Goal: Navigation & Orientation: Understand site structure

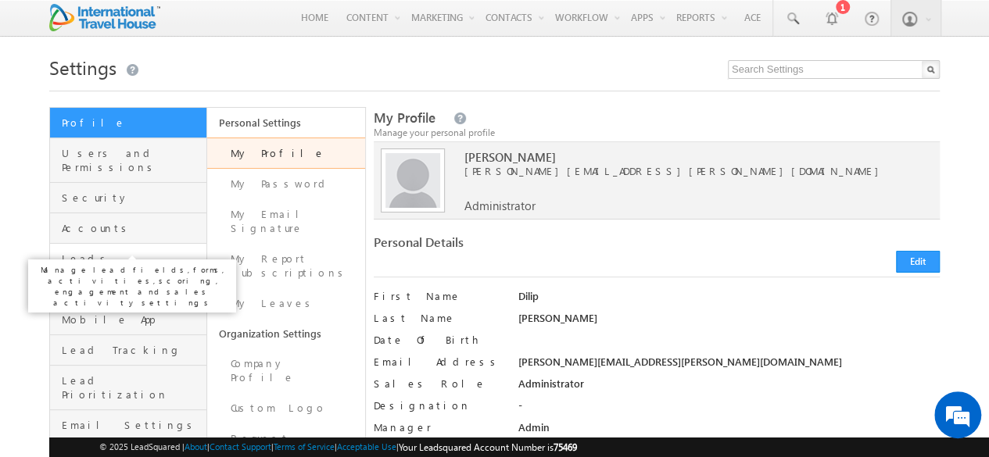
click at [111, 252] on span "Leads" at bounding box center [132, 259] width 141 height 14
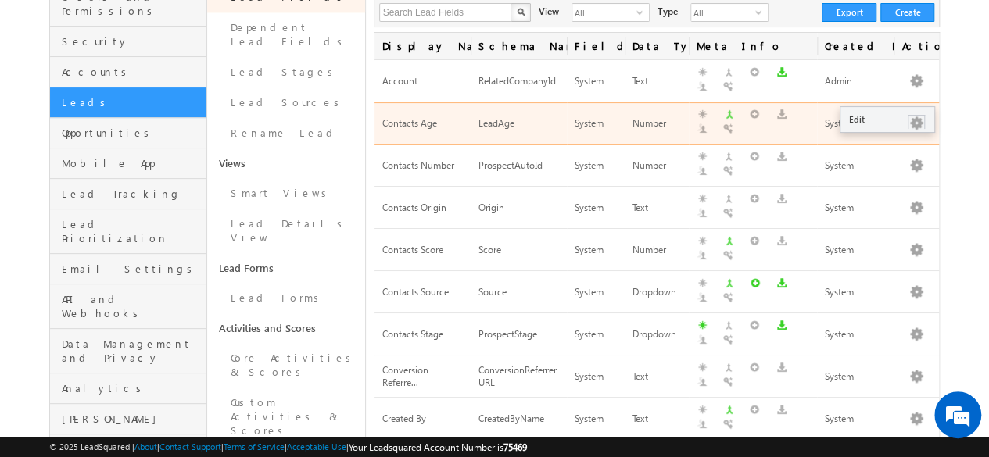
click at [917, 116] on button "button" at bounding box center [917, 124] width 16 height 16
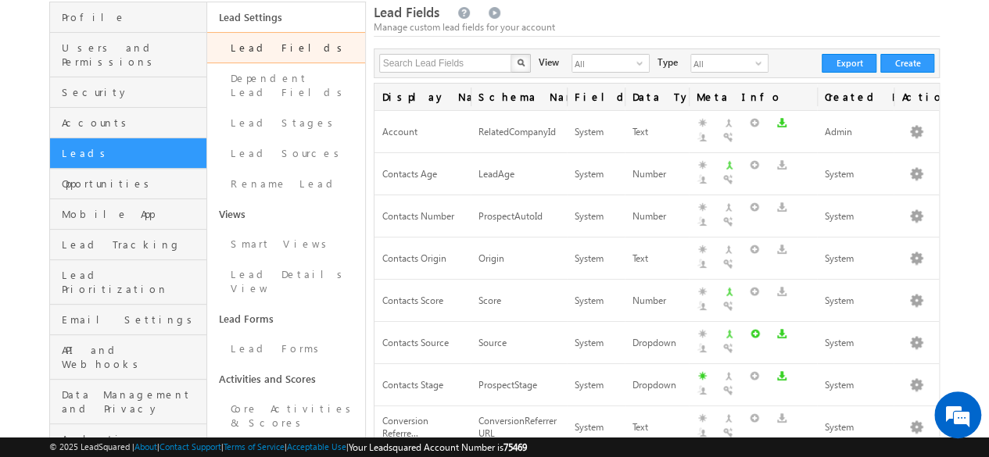
scroll to position [105, 0]
click at [289, 139] on link "Lead Sources" at bounding box center [285, 154] width 157 height 30
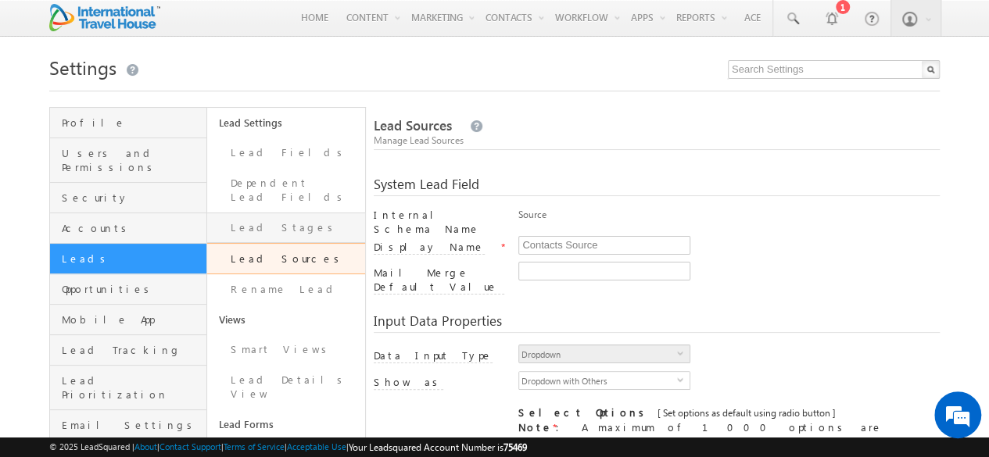
click at [239, 221] on link "Lead Stages" at bounding box center [285, 228] width 157 height 30
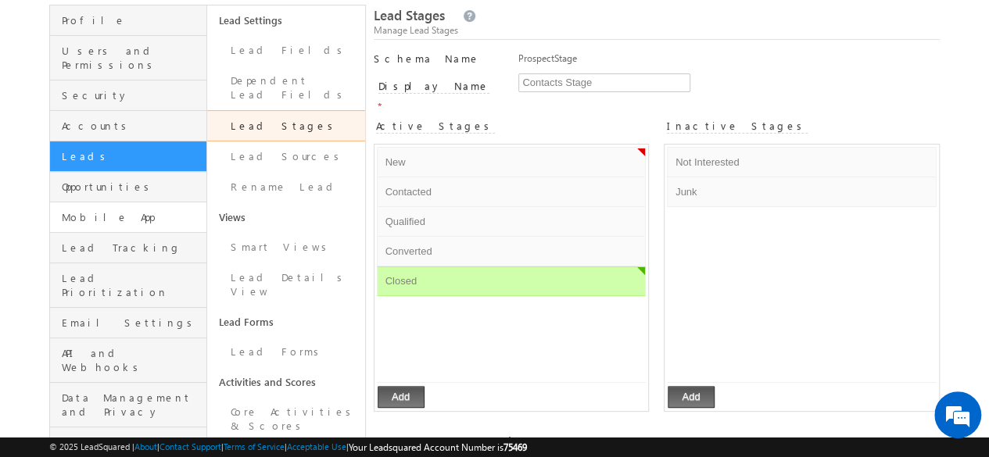
scroll to position [156, 0]
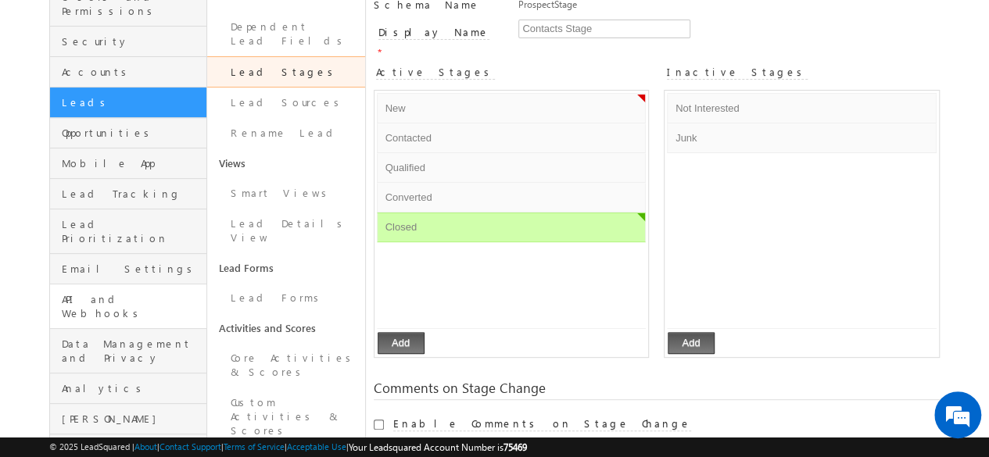
click at [98, 285] on link "API and Webhooks" at bounding box center [128, 307] width 156 height 45
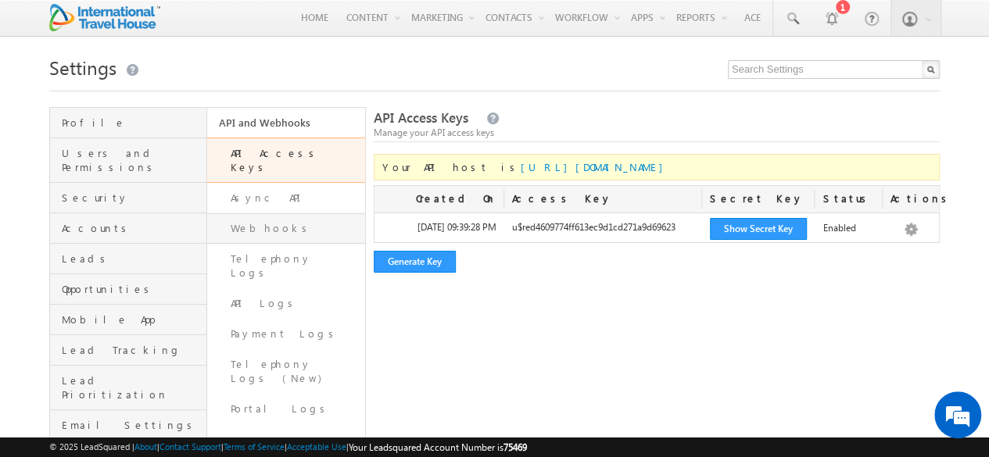
click at [266, 213] on link "Webhooks" at bounding box center [285, 228] width 157 height 30
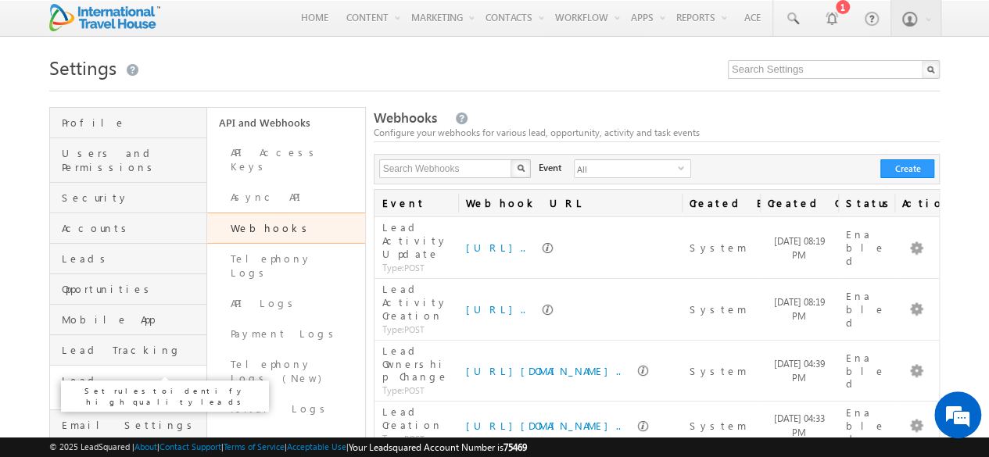
scroll to position [78, 0]
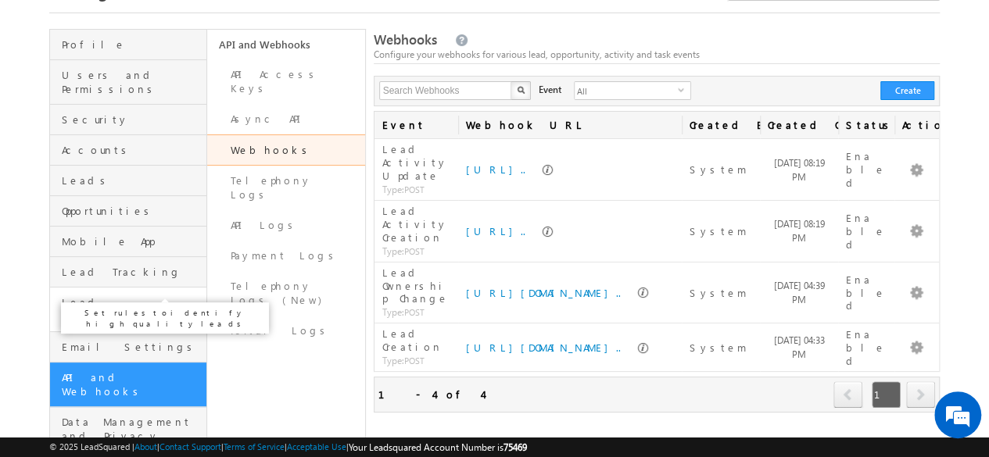
click at [117, 296] on span "Lead Prioritization" at bounding box center [132, 310] width 141 height 28
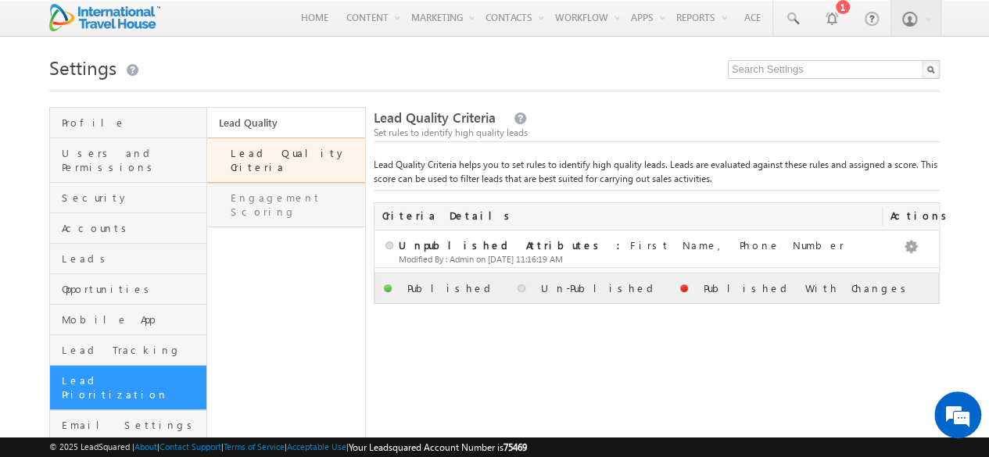
click at [296, 186] on link "Engagement Scoring" at bounding box center [285, 205] width 157 height 45
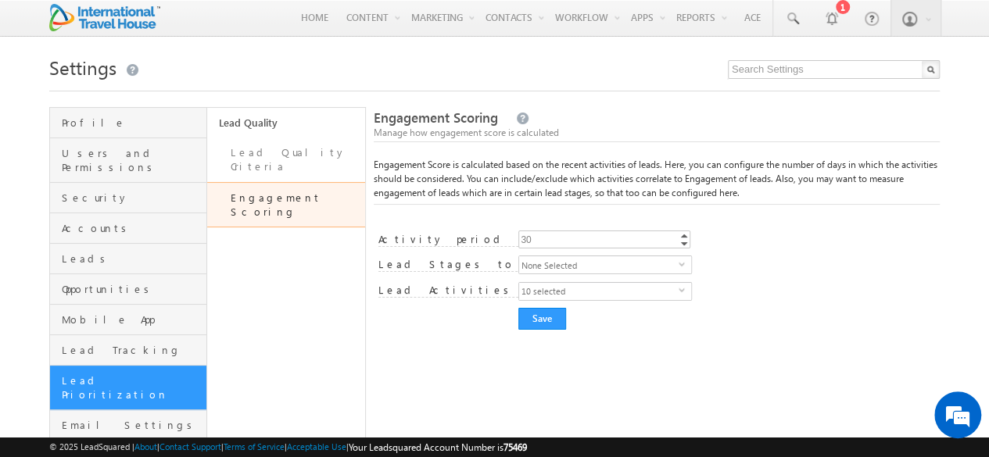
click at [654, 267] on span "None Selected" at bounding box center [599, 264] width 160 height 17
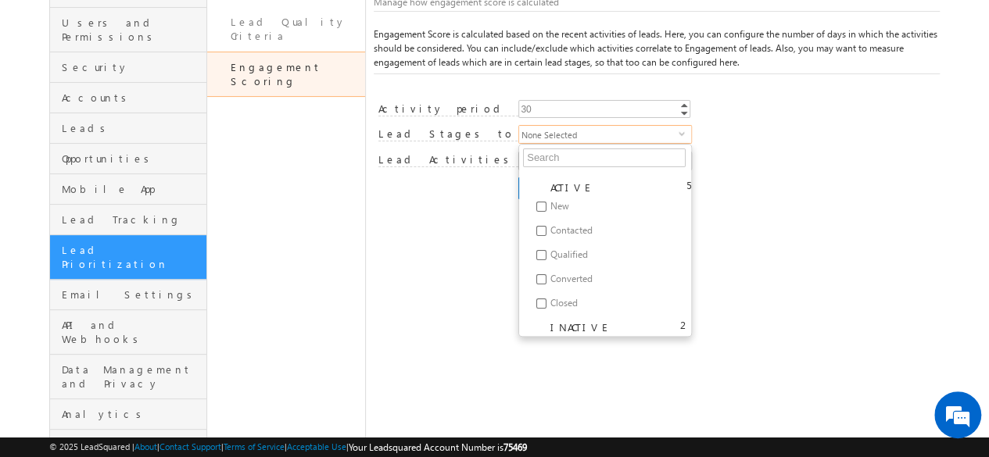
scroll to position [156, 0]
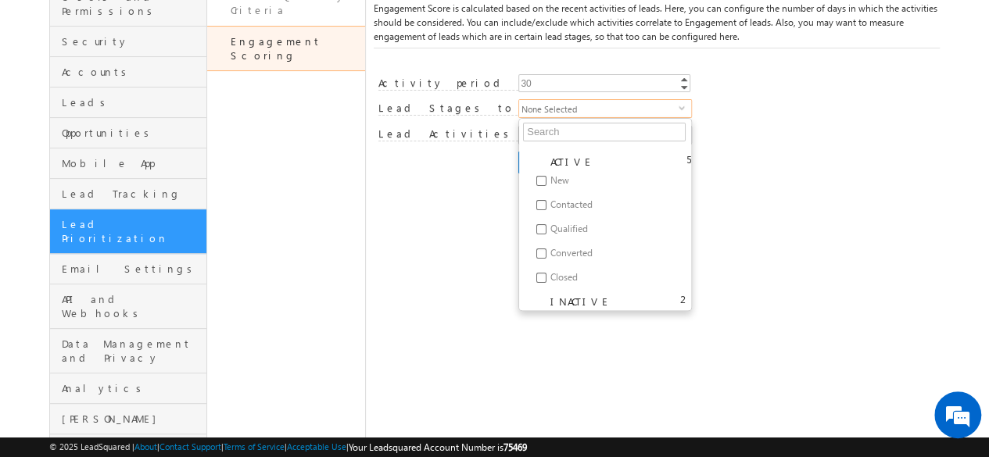
click at [471, 185] on div "Engagement Score settings saved successfully. Engagement Scoring Manage how eng…" at bounding box center [657, 224] width 566 height 546
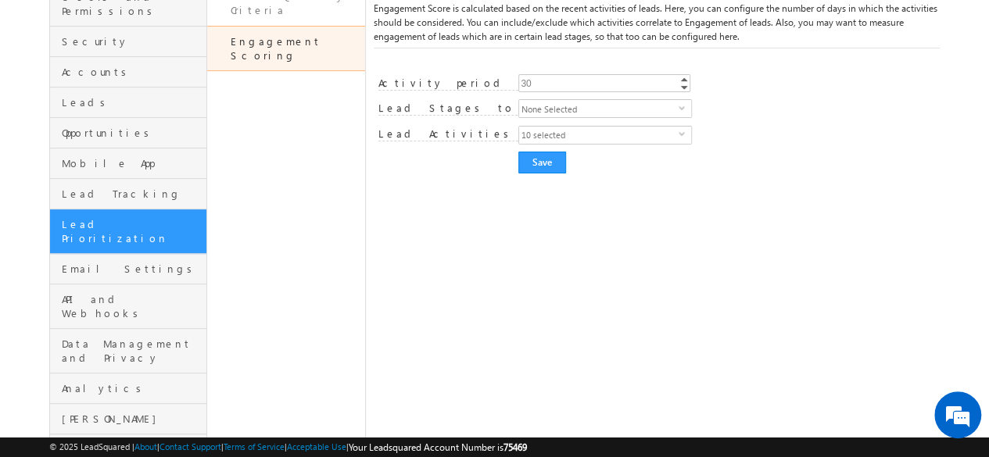
click at [580, 138] on span "10 selected" at bounding box center [599, 135] width 160 height 17
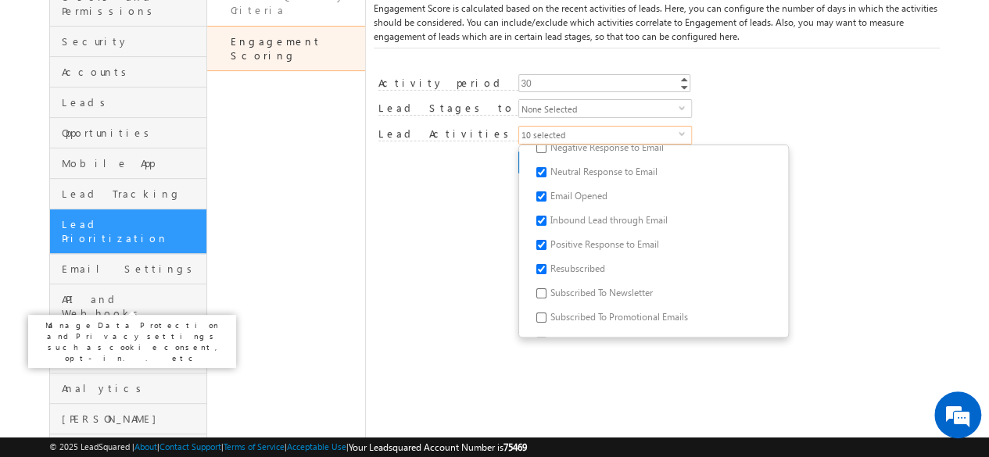
click at [109, 337] on span "Data Management and Privacy" at bounding box center [132, 351] width 141 height 28
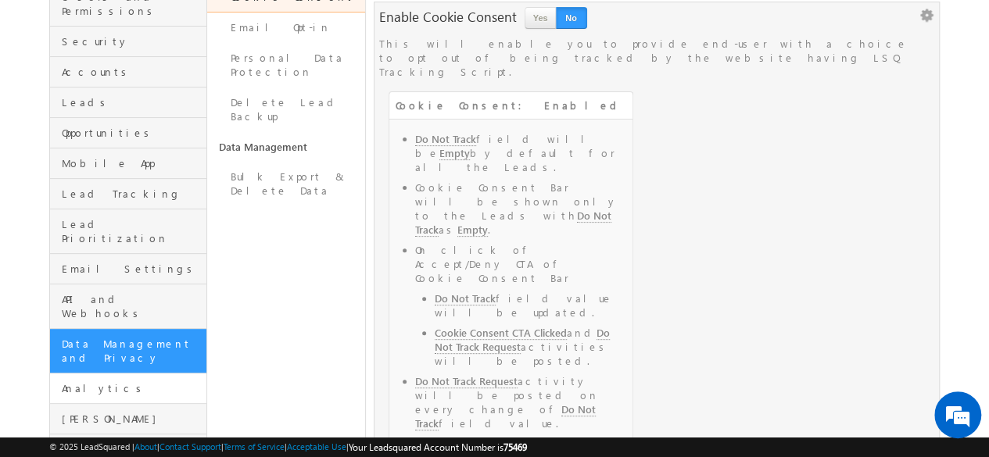
scroll to position [235, 0]
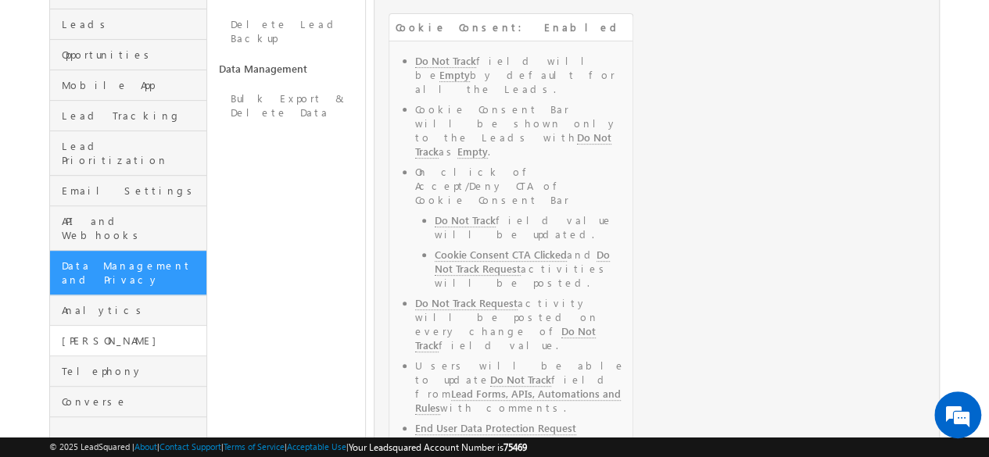
click at [69, 326] on link "[PERSON_NAME]" at bounding box center [128, 341] width 156 height 30
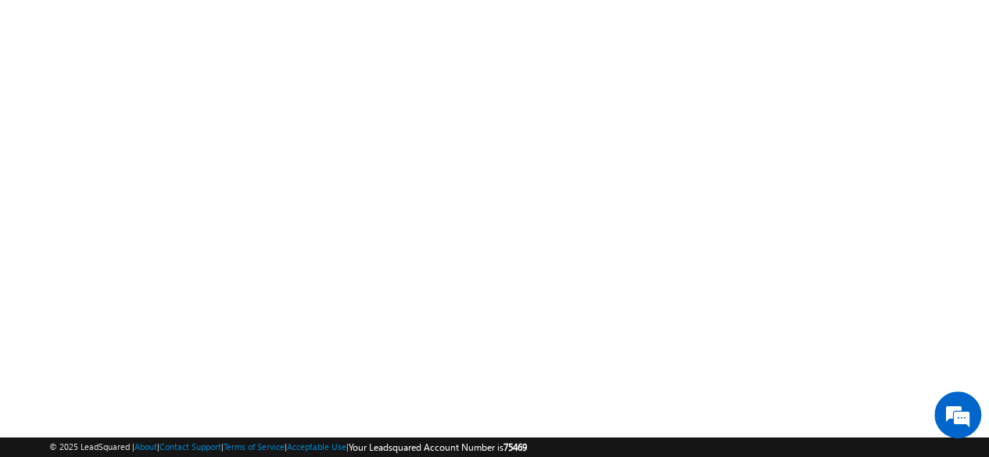
scroll to position [0, 0]
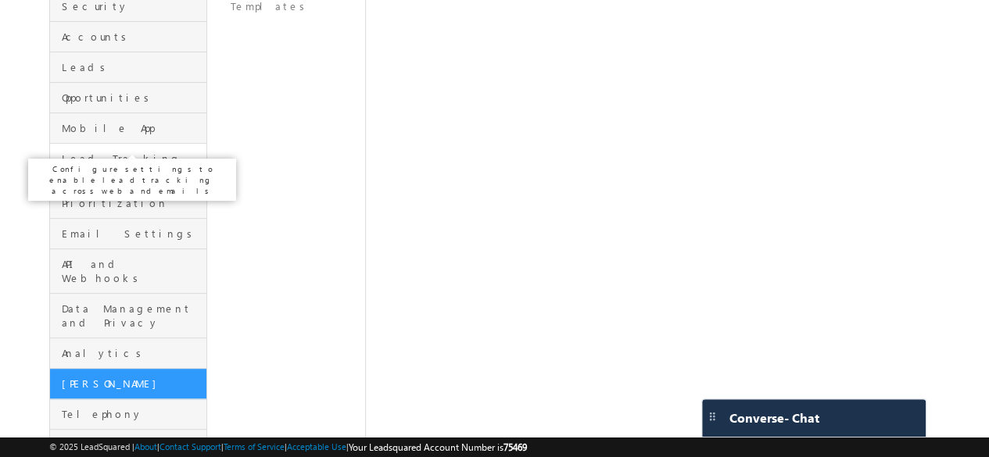
scroll to position [198, 0]
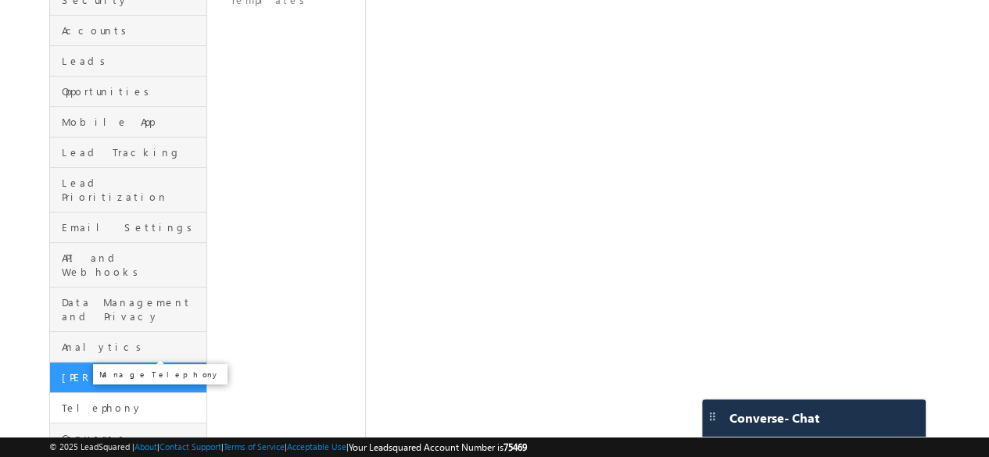
click at [104, 401] on span "Telephony" at bounding box center [132, 408] width 141 height 14
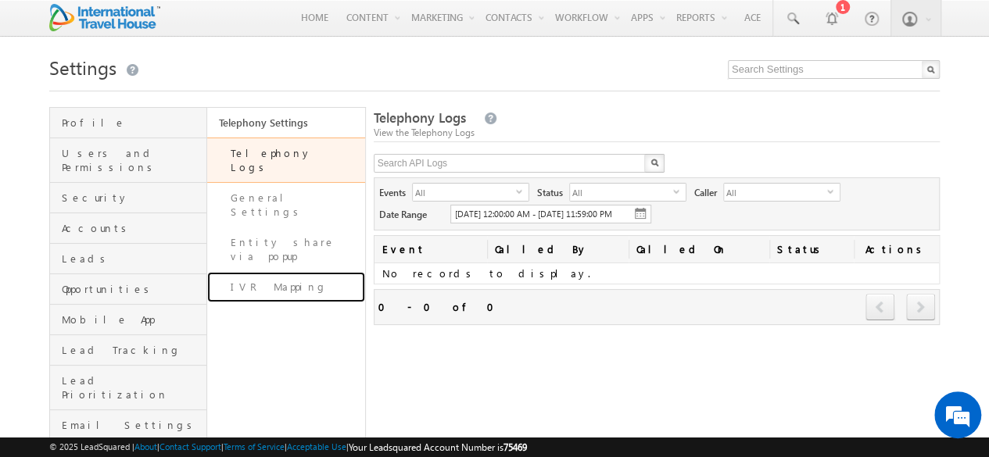
click at [289, 272] on link "IVR Mapping" at bounding box center [285, 287] width 157 height 30
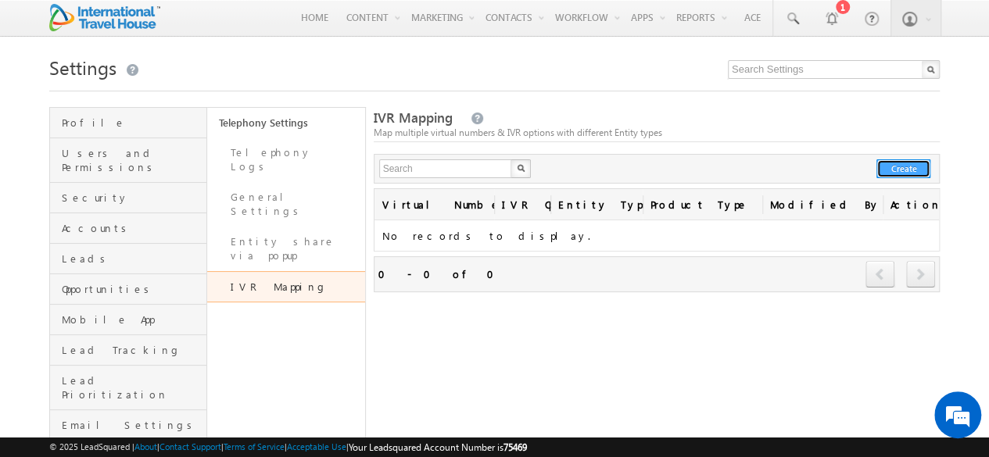
click at [904, 176] on button "Create" at bounding box center [904, 169] width 54 height 19
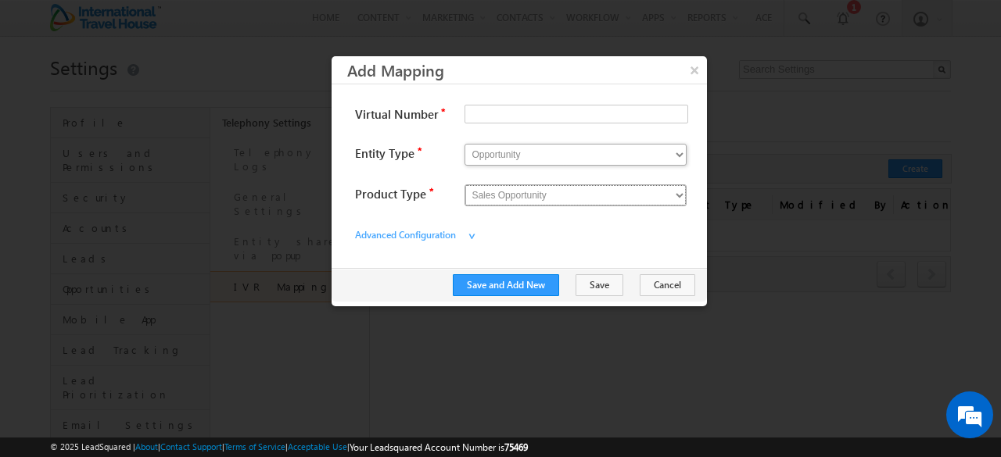
click at [606, 192] on select "Sales Opportunity" at bounding box center [575, 196] width 222 height 22
click at [429, 240] on label "Advanced Configuration" at bounding box center [433, 234] width 156 height 27
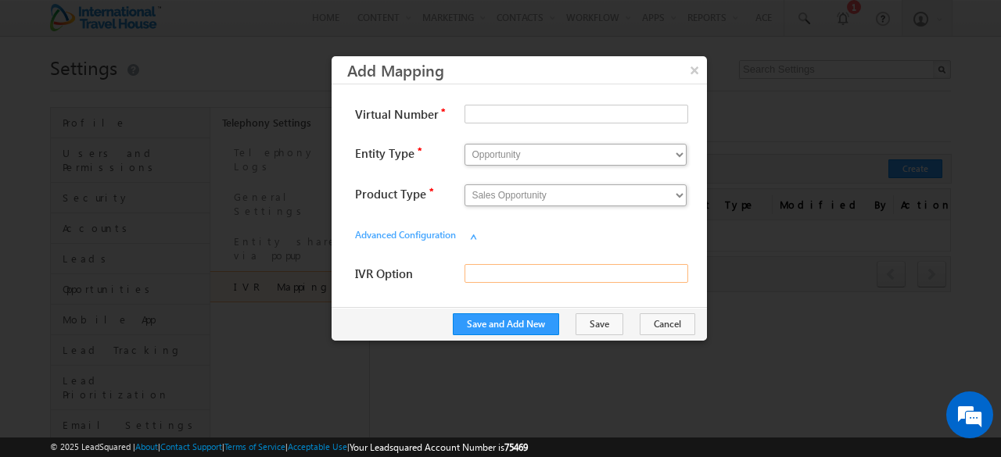
click at [479, 267] on input "IVR Option" at bounding box center [575, 273] width 223 height 19
click at [507, 105] on input "Virtual Number" at bounding box center [575, 114] width 223 height 19
click at [521, 148] on select "Opportunity Ticket" at bounding box center [575, 155] width 222 height 22
click at [694, 73] on button "×" at bounding box center [694, 69] width 26 height 27
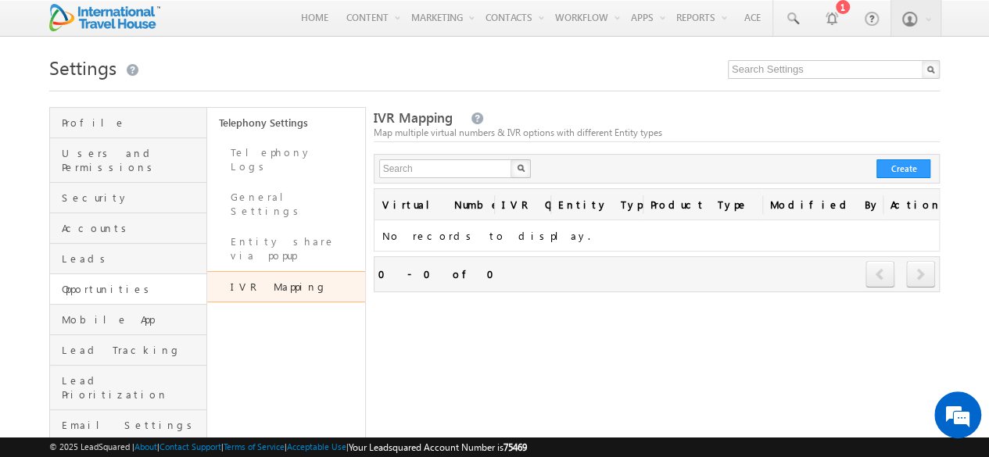
click at [92, 274] on link "Opportunities" at bounding box center [128, 289] width 156 height 30
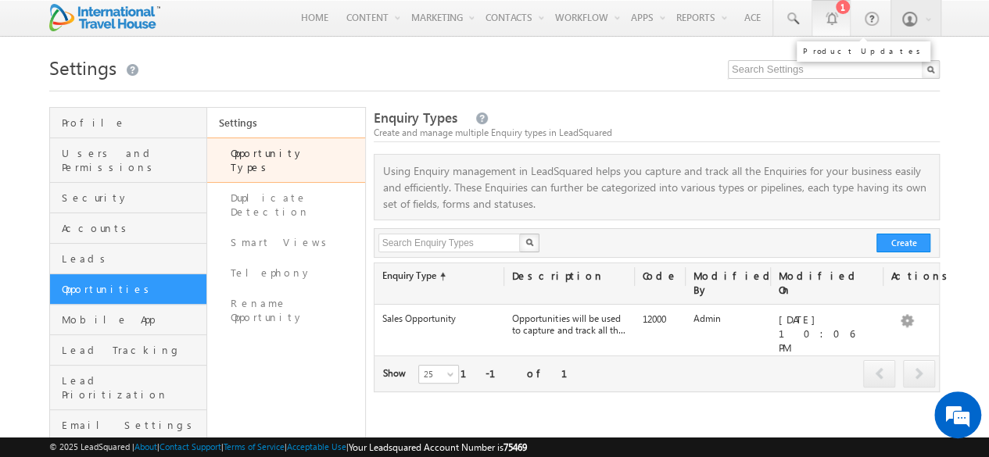
click at [839, 19] on div at bounding box center [831, 18] width 16 height 16
click at [84, 191] on span "Security" at bounding box center [132, 198] width 141 height 14
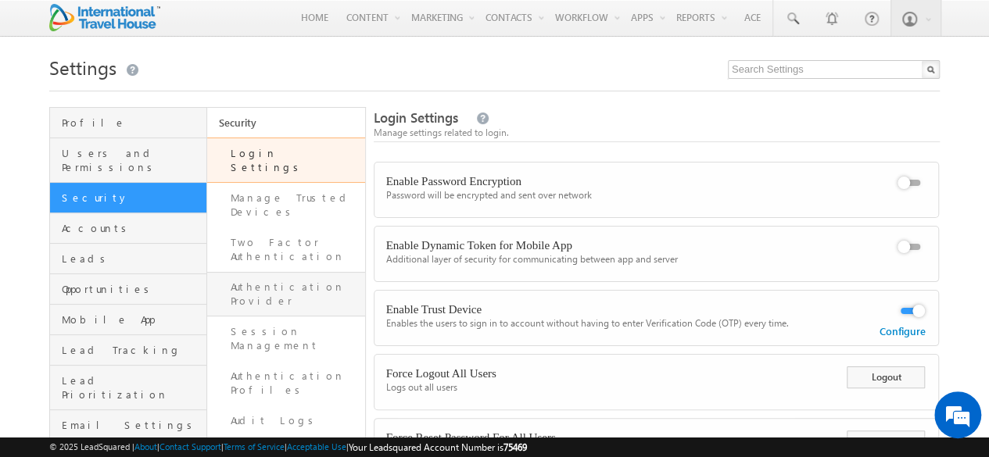
click at [312, 272] on link "Authentication Provider" at bounding box center [285, 294] width 157 height 45
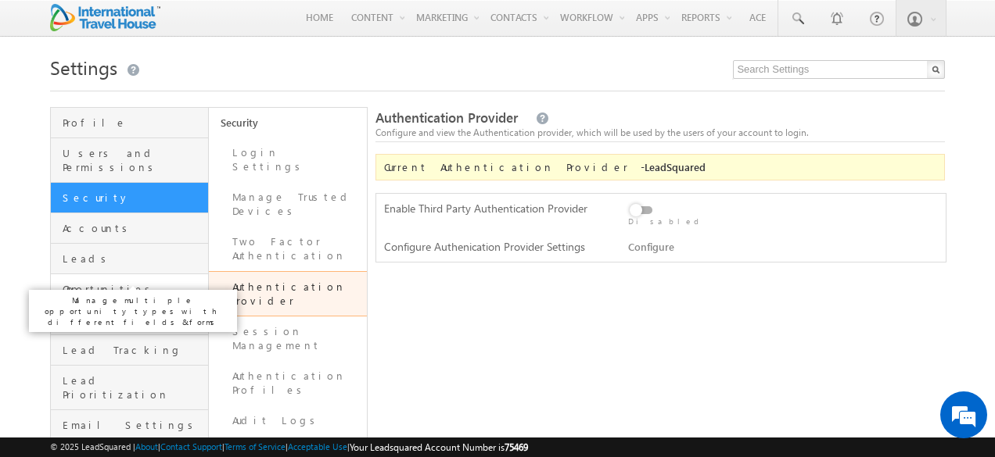
click at [102, 282] on span "Opportunities" at bounding box center [134, 289] width 142 height 14
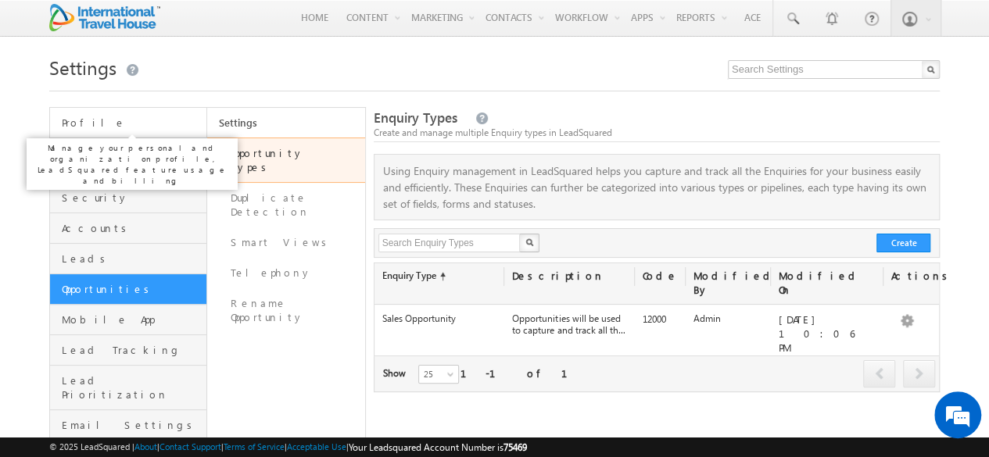
click at [83, 126] on span "Profile" at bounding box center [132, 123] width 141 height 14
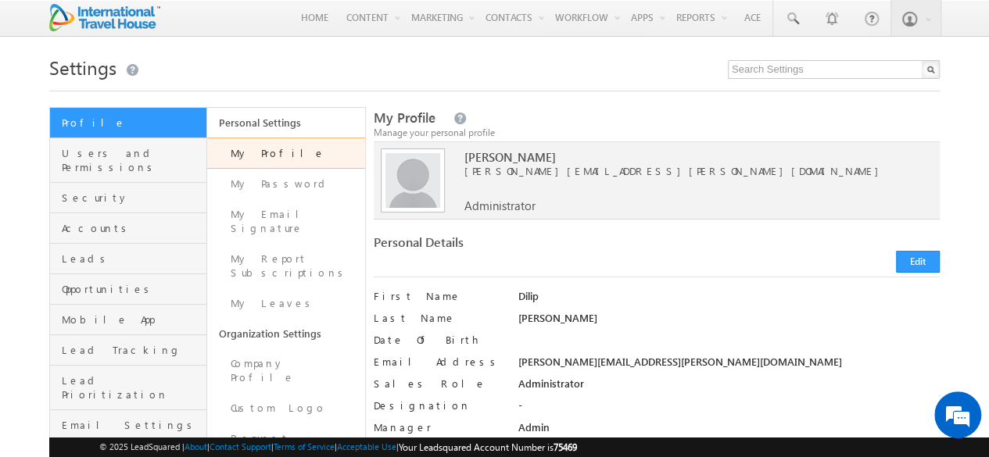
click at [296, 70] on h1 "Settings" at bounding box center [494, 66] width 891 height 30
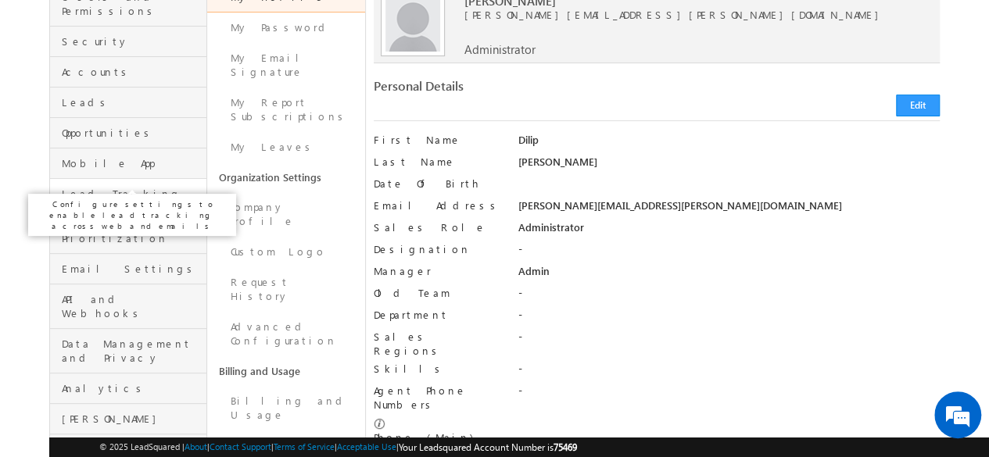
click at [111, 187] on span "Lead Tracking" at bounding box center [132, 194] width 141 height 14
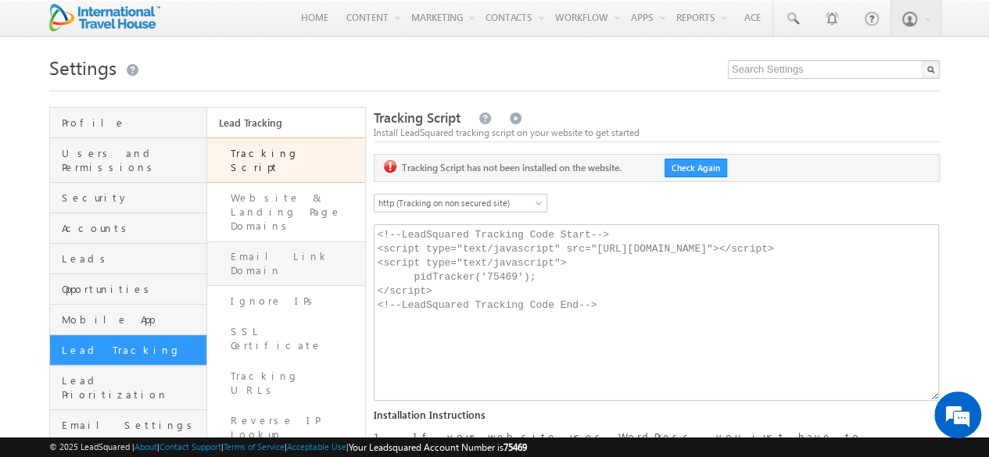
click at [261, 242] on link "Email Link Domain" at bounding box center [285, 264] width 157 height 45
